Goal: Transaction & Acquisition: Book appointment/travel/reservation

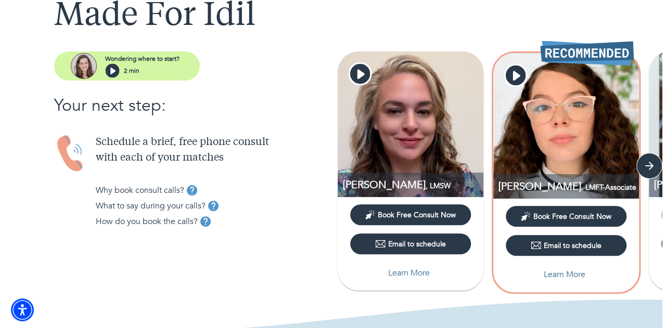
scroll to position [73, 0]
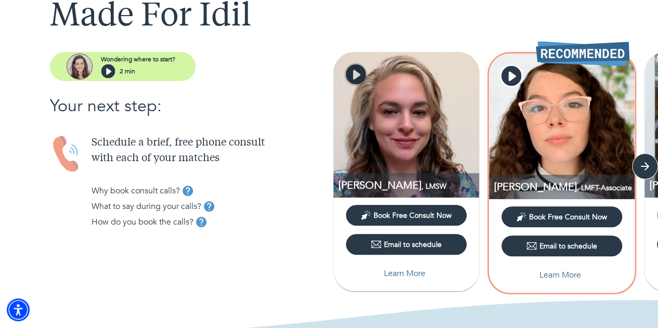
click at [358, 81] on icon "button" at bounding box center [356, 75] width 20 height 20
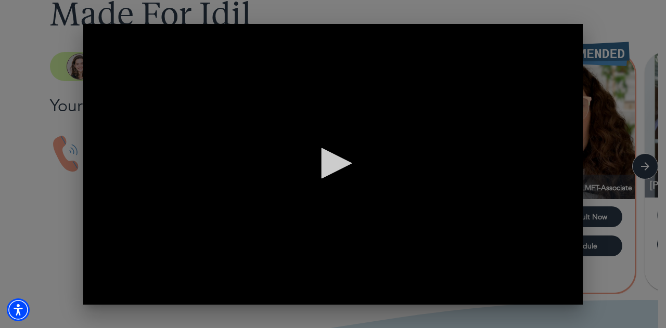
scroll to position [0, 1]
click at [576, 33] on icon "button" at bounding box center [572, 34] width 12 height 12
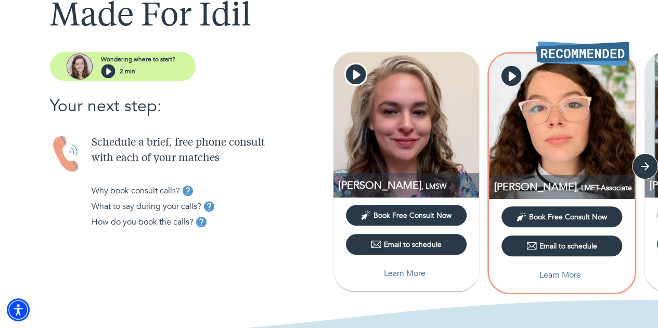
click at [513, 79] on icon "button" at bounding box center [511, 76] width 20 height 20
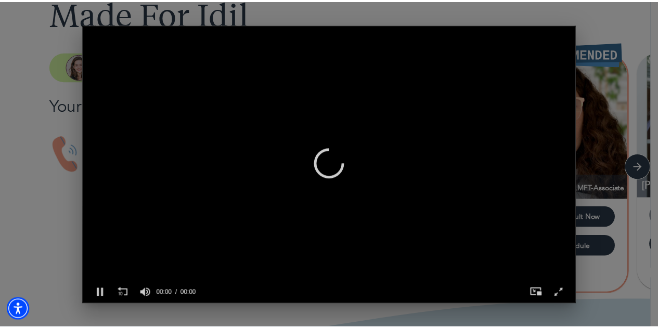
scroll to position [0, 491]
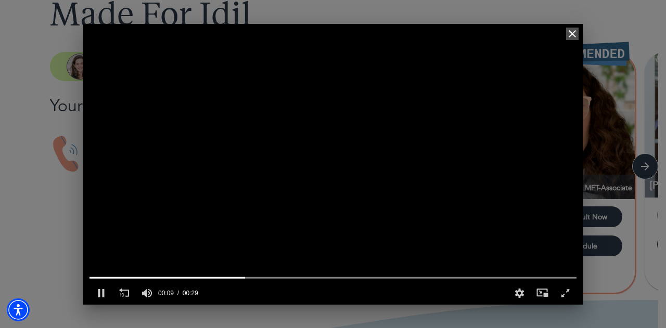
click at [572, 30] on icon "button" at bounding box center [572, 34] width 12 height 12
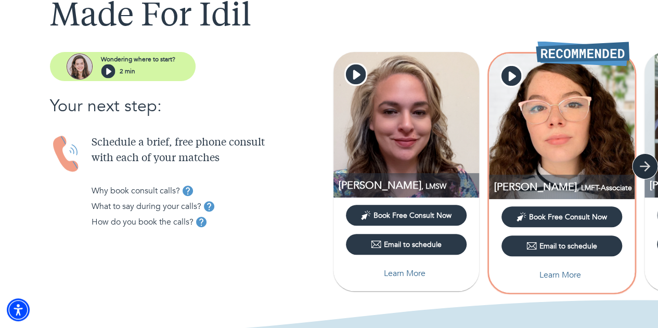
click at [639, 171] on icon "button" at bounding box center [646, 167] width 16 height 16
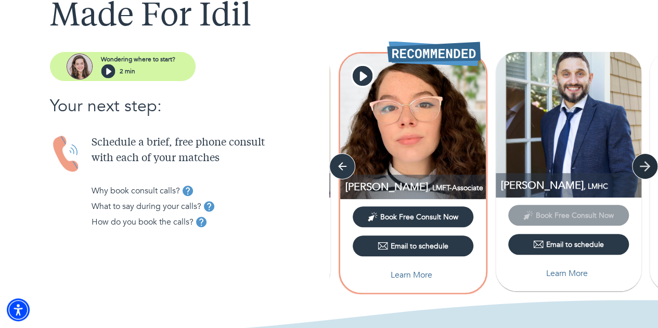
click at [638, 170] on icon "button" at bounding box center [646, 167] width 16 height 16
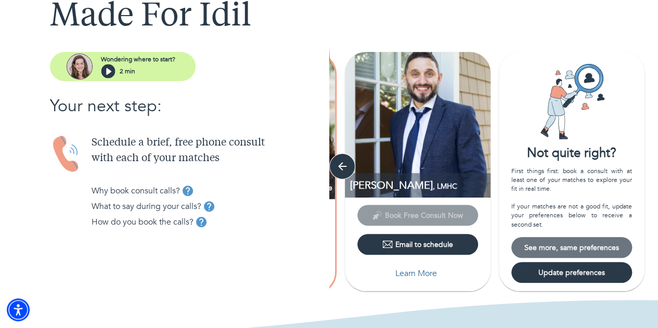
click at [590, 250] on span "See more, same preferences" at bounding box center [572, 248] width 112 height 10
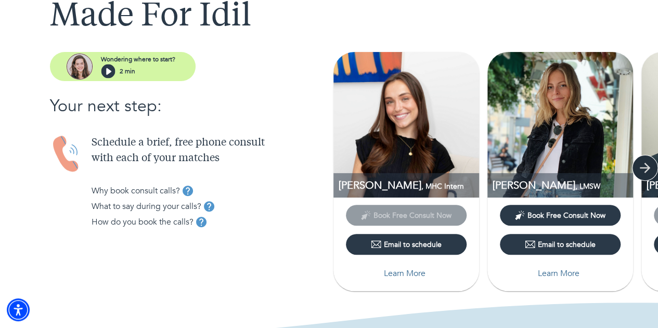
click at [648, 170] on icon "button" at bounding box center [646, 168] width 16 height 16
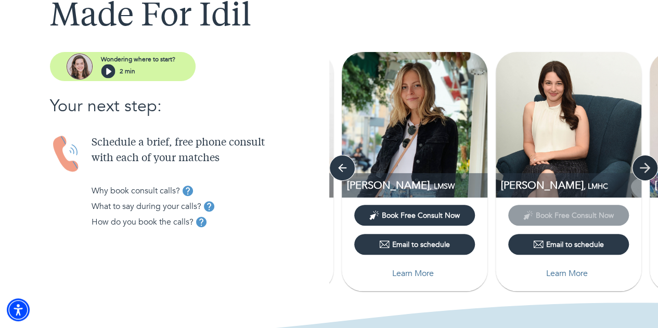
click at [648, 170] on icon "button" at bounding box center [646, 168] width 16 height 16
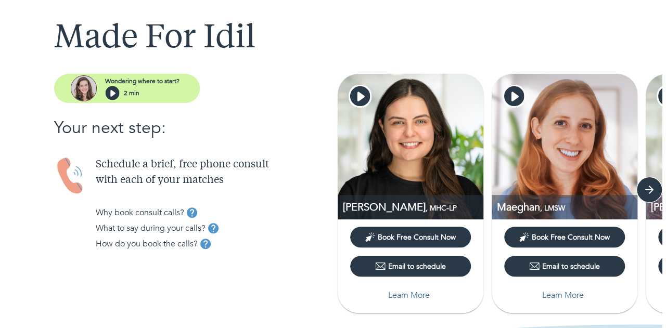
scroll to position [52, 0]
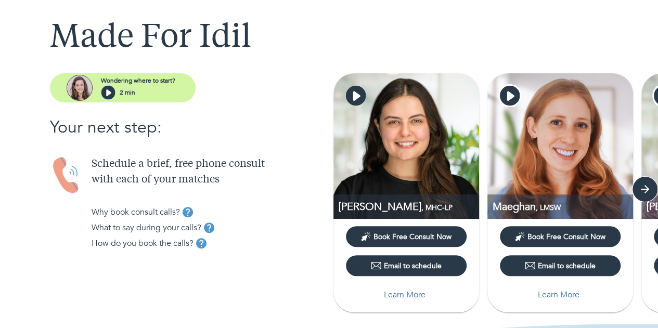
click at [354, 99] on icon "button" at bounding box center [356, 96] width 7 height 9
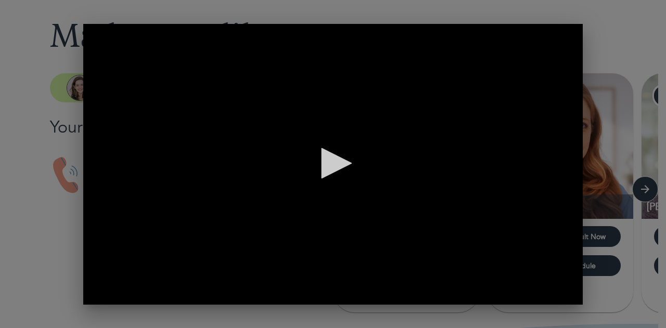
scroll to position [0, 491]
click at [576, 37] on icon "button" at bounding box center [572, 33] width 7 height 7
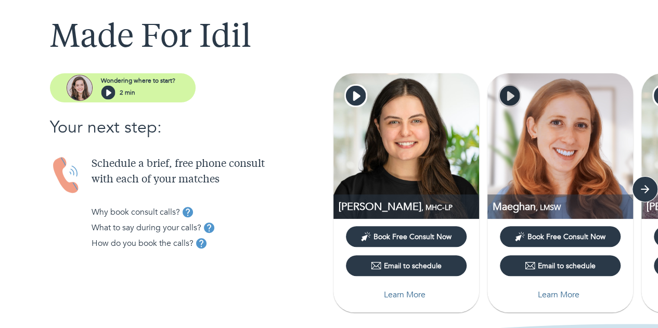
click at [506, 97] on icon "button" at bounding box center [510, 96] width 20 height 20
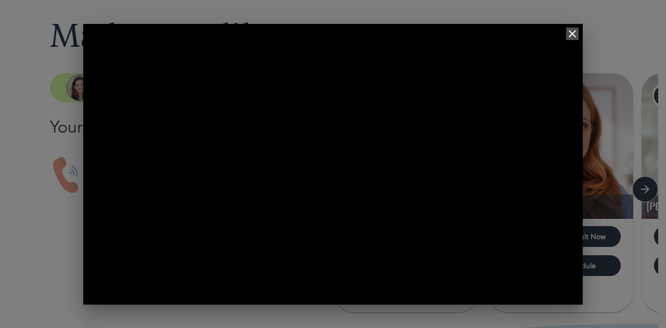
click at [574, 34] on icon "button" at bounding box center [572, 34] width 12 height 12
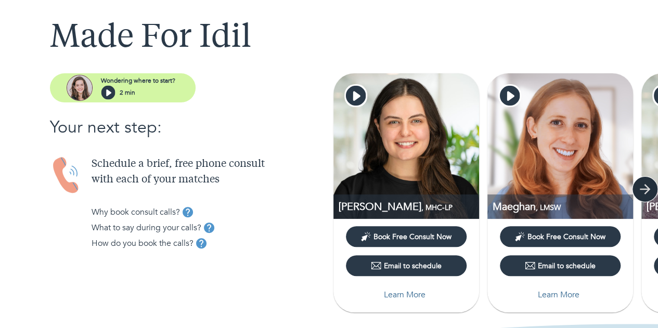
click at [642, 189] on icon "button" at bounding box center [645, 189] width 10 height 10
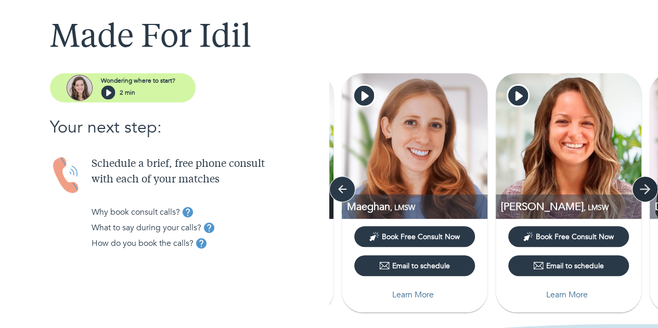
click at [642, 189] on icon "button" at bounding box center [645, 189] width 10 height 10
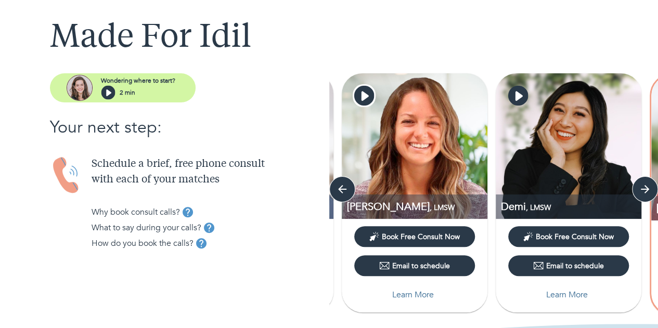
click at [518, 100] on icon "button" at bounding box center [518, 96] width 20 height 20
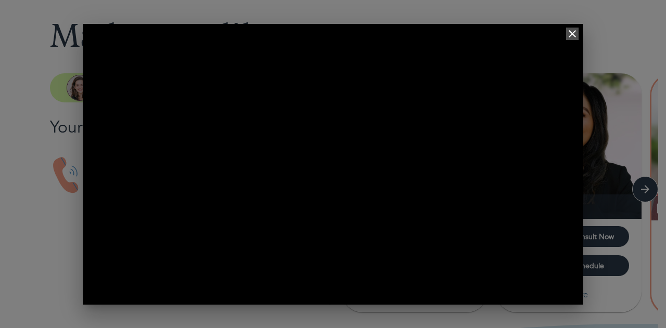
click at [572, 39] on icon "button" at bounding box center [572, 34] width 12 height 12
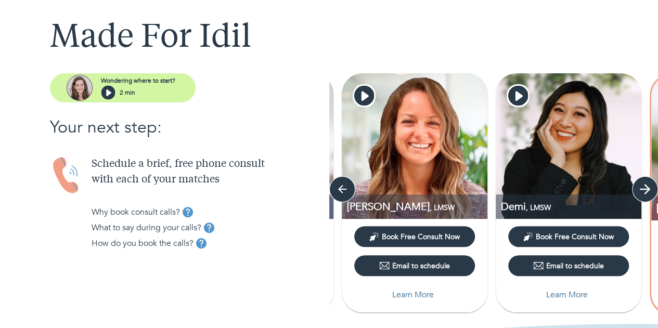
click at [644, 185] on icon "button" at bounding box center [645, 189] width 10 height 10
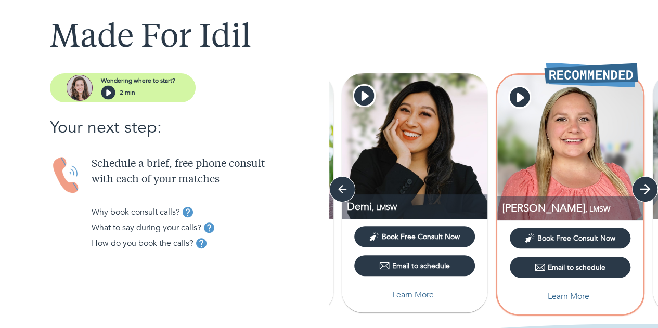
click at [644, 185] on icon "button" at bounding box center [645, 189] width 10 height 10
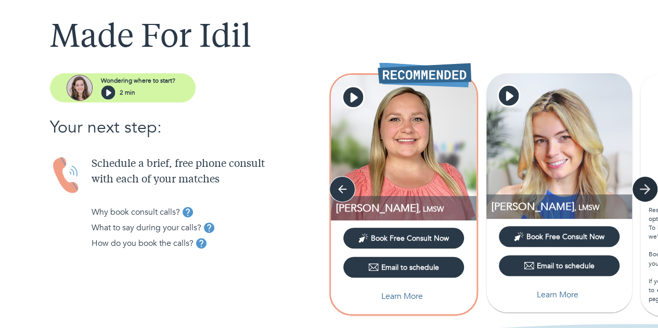
click at [644, 185] on icon "button" at bounding box center [645, 189] width 10 height 10
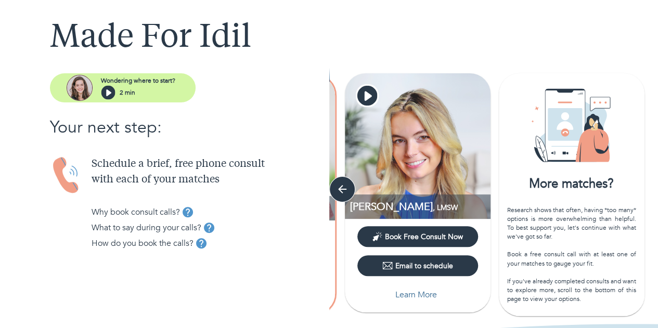
click at [382, 102] on img at bounding box center [418, 146] width 146 height 146
click at [366, 95] on icon "button" at bounding box center [367, 96] width 7 height 9
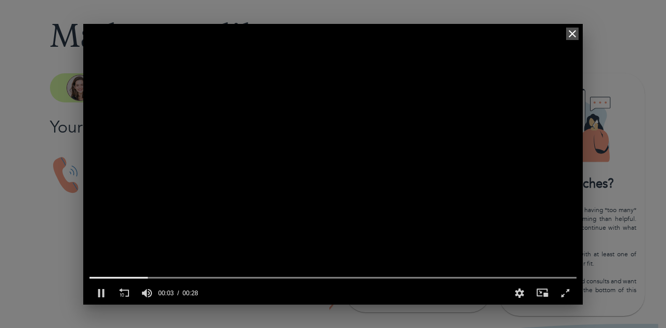
click at [571, 35] on icon "button" at bounding box center [572, 33] width 7 height 7
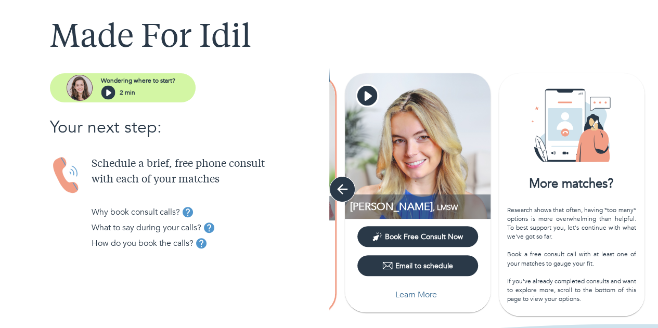
click at [348, 191] on icon "button" at bounding box center [343, 190] width 16 height 16
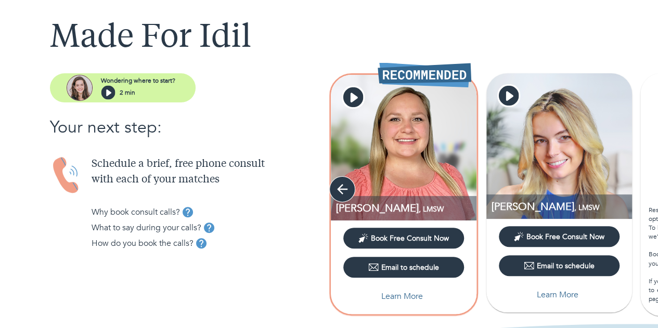
click at [348, 191] on icon "button" at bounding box center [343, 190] width 16 height 16
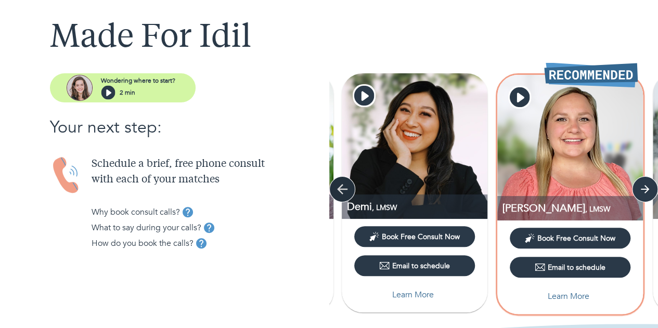
click at [348, 191] on icon "button" at bounding box center [343, 190] width 16 height 16
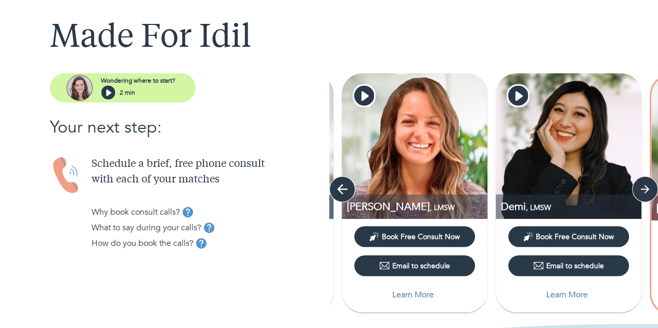
click at [348, 191] on icon "button" at bounding box center [343, 190] width 16 height 16
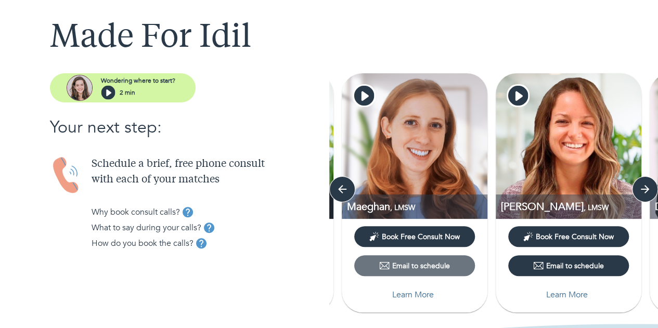
click at [431, 267] on div "Email to schedule" at bounding box center [414, 266] width 71 height 10
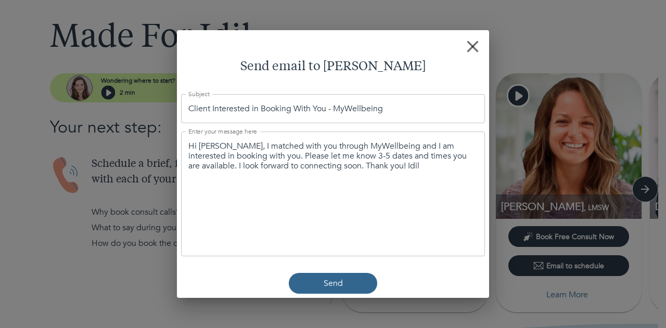
click at [403, 182] on div "Hi [PERSON_NAME], I matched with you through MyWellbeing and I am interested in…" at bounding box center [333, 194] width 304 height 125
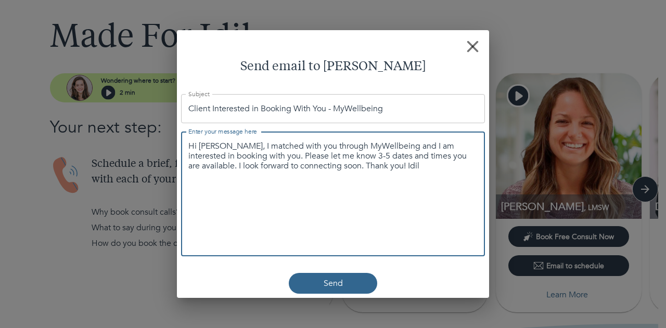
click at [399, 168] on textarea "Hi [PERSON_NAME], I matched with you through MyWellbeing and I am interested in…" at bounding box center [332, 157] width 289 height 30
drag, startPoint x: 399, startPoint y: 168, endPoint x: 113, endPoint y: 105, distance: 292.5
click at [113, 105] on div "Send email to [PERSON_NAME] Subject Client Interested in Booking With You - MyW…" at bounding box center [333, 164] width 666 height 328
paste textarea "I connected with you through MyWellbeing and am interested in booking a session…"
click at [185, 148] on div "I connected with you through MyWellbeing and am interested in booking a session…" at bounding box center [333, 194] width 304 height 125
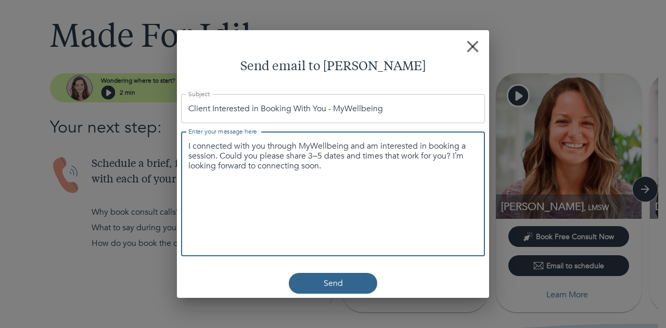
click at [192, 147] on textarea "I connected with you through MyWellbeing and am interested in booking a session…" at bounding box center [332, 157] width 289 height 30
paste textarea "Hi [PERSON_NAME],"
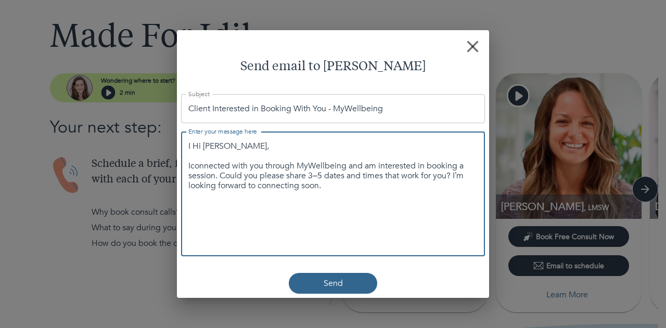
click at [194, 151] on textarea "I Hi [PERSON_NAME], Iconnected with you through MyWellbeing and am interested i…" at bounding box center [332, 167] width 289 height 50
click at [284, 190] on textarea "Hi [PERSON_NAME], Iconnected with you through MyWellbeing and am interested in …" at bounding box center [332, 167] width 289 height 50
click at [389, 194] on div "Hi [PERSON_NAME], Iconnected with you through MyWellbeing and am interested in …" at bounding box center [333, 194] width 304 height 125
click at [349, 188] on textarea "Hi [PERSON_NAME], Iconnected with you through MyWellbeing and am interested in …" at bounding box center [332, 167] width 289 height 50
click at [221, 177] on textarea "Hi [PERSON_NAME], Iconnected with you through MyWellbeing and am interested in …" at bounding box center [332, 167] width 289 height 50
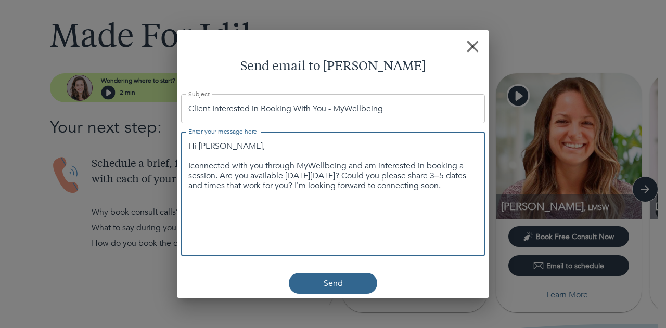
click at [355, 186] on textarea "Hi [PERSON_NAME], Iconnected with you through MyWellbeing and am interested in …" at bounding box center [332, 172] width 289 height 60
click at [355, 186] on textarea "Hi [PERSON_NAME], Iconnected with you through MyWellbeing and am interested in …" at bounding box center [332, 167] width 289 height 50
click at [203, 175] on textarea "Hi [PERSON_NAME], Iconnected with you through MyWellbeing and am interested in …" at bounding box center [332, 167] width 289 height 50
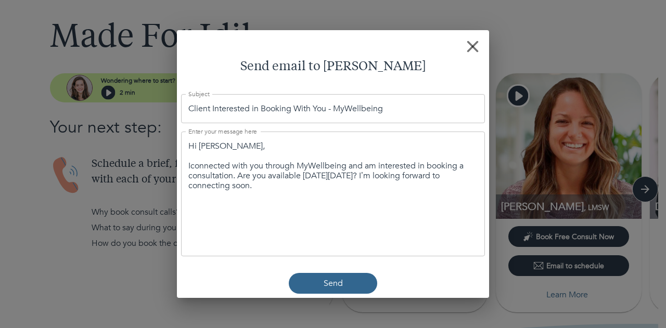
click at [268, 199] on div "Hi [PERSON_NAME], Iconnected with you through MyWellbeing and am interested in …" at bounding box center [333, 194] width 304 height 125
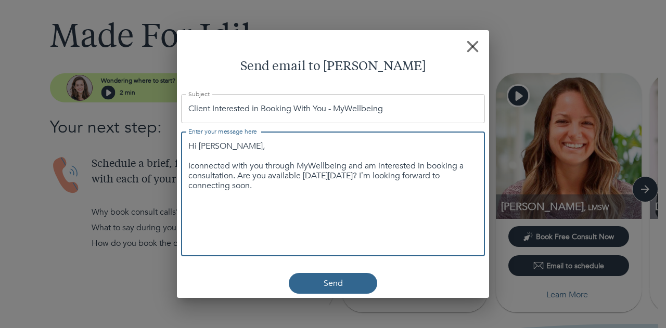
click at [316, 184] on textarea "Hi [PERSON_NAME], Iconnected with you through MyWellbeing and am interested in …" at bounding box center [332, 167] width 289 height 50
click at [325, 286] on p "Send" at bounding box center [333, 283] width 19 height 12
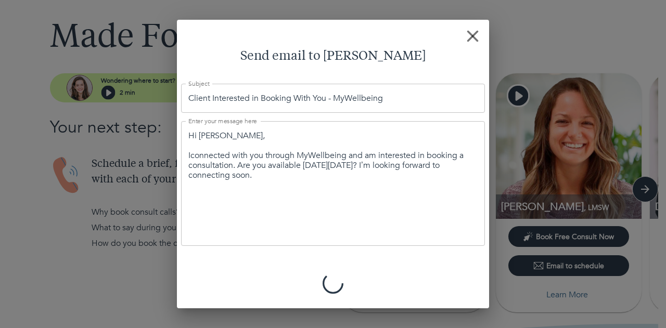
type textarea "Hi [PERSON_NAME], I matched with you through MyWellbeing and I am interested in…"
